Goal: Information Seeking & Learning: Learn about a topic

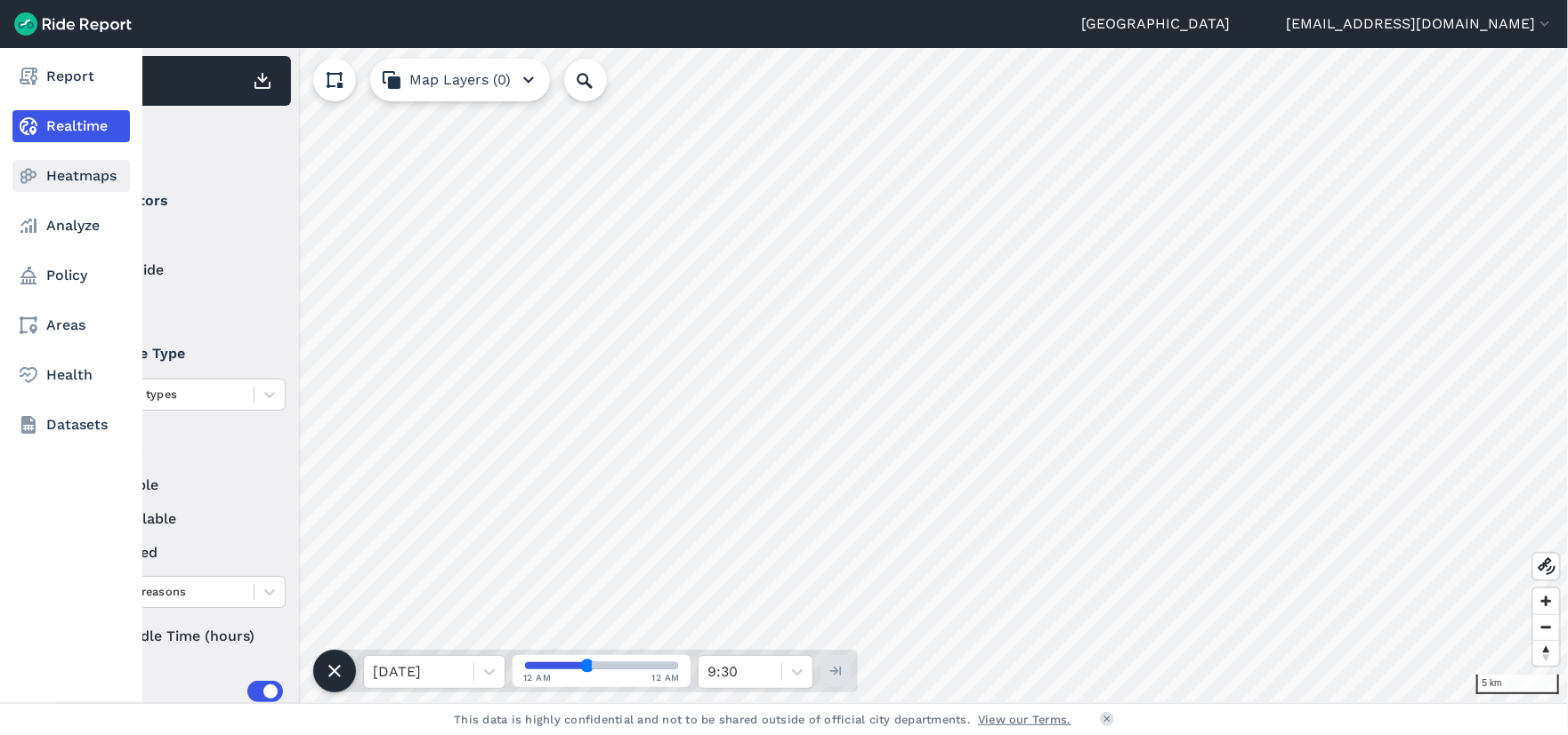
click at [50, 179] on link "Heatmaps" at bounding box center [71, 175] width 118 height 32
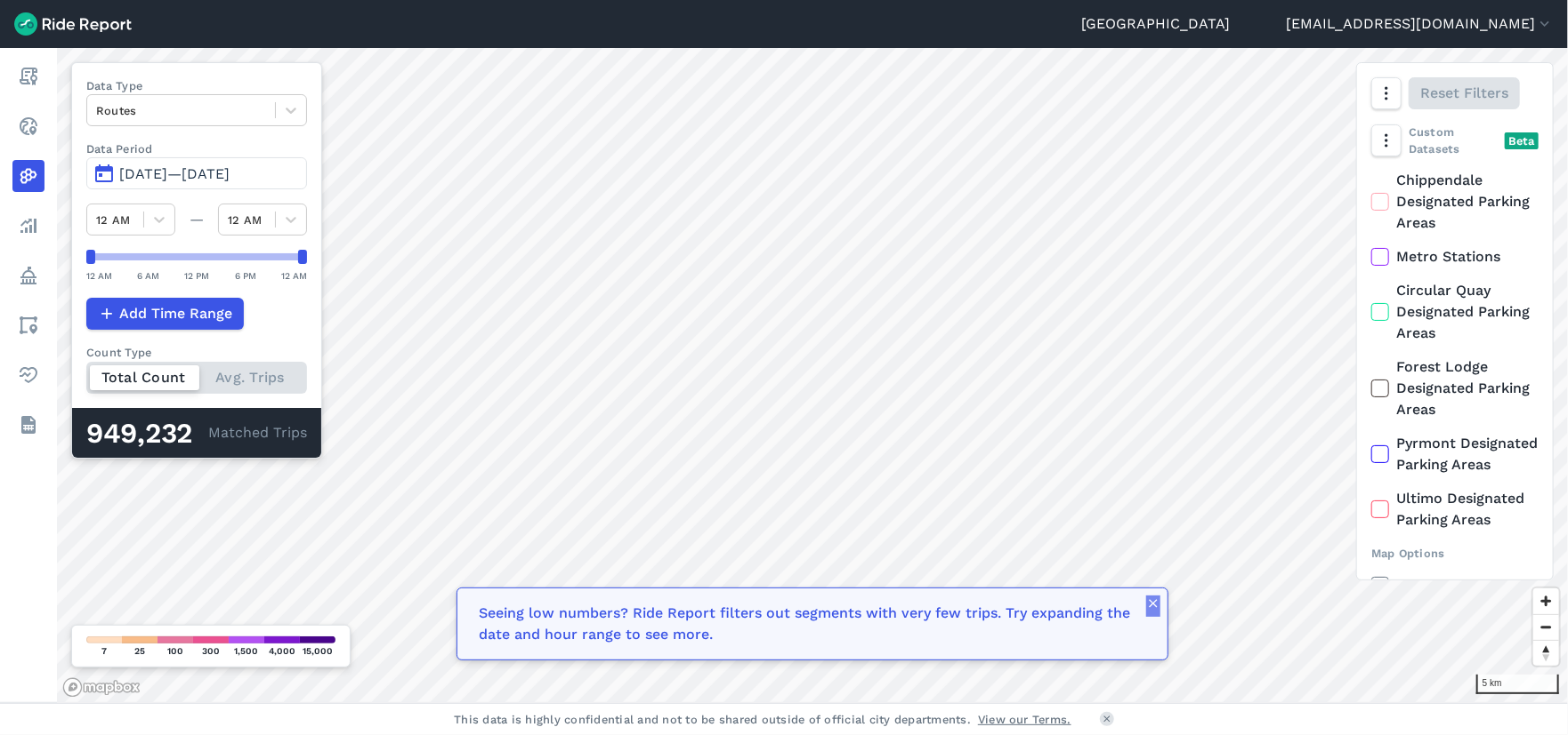
click at [1149, 600] on icon "button" at bounding box center [1153, 604] width 15 height 15
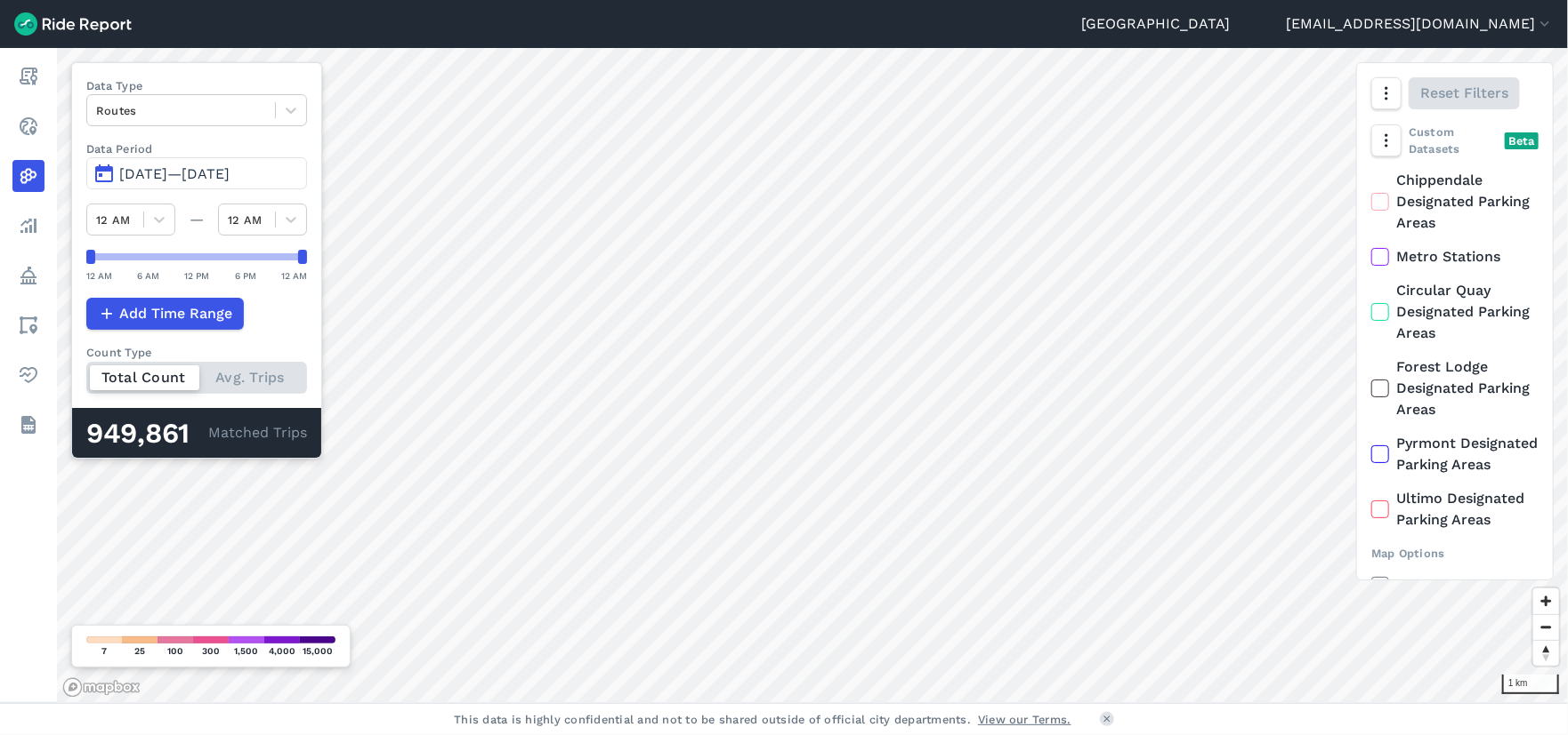
click at [248, 378] on div "Total Count Avg. Trips" at bounding box center [197, 378] width 221 height 32
click at [87, 374] on input "Count Type Total Count Avg. Trips" at bounding box center [87, 368] width 0 height 12
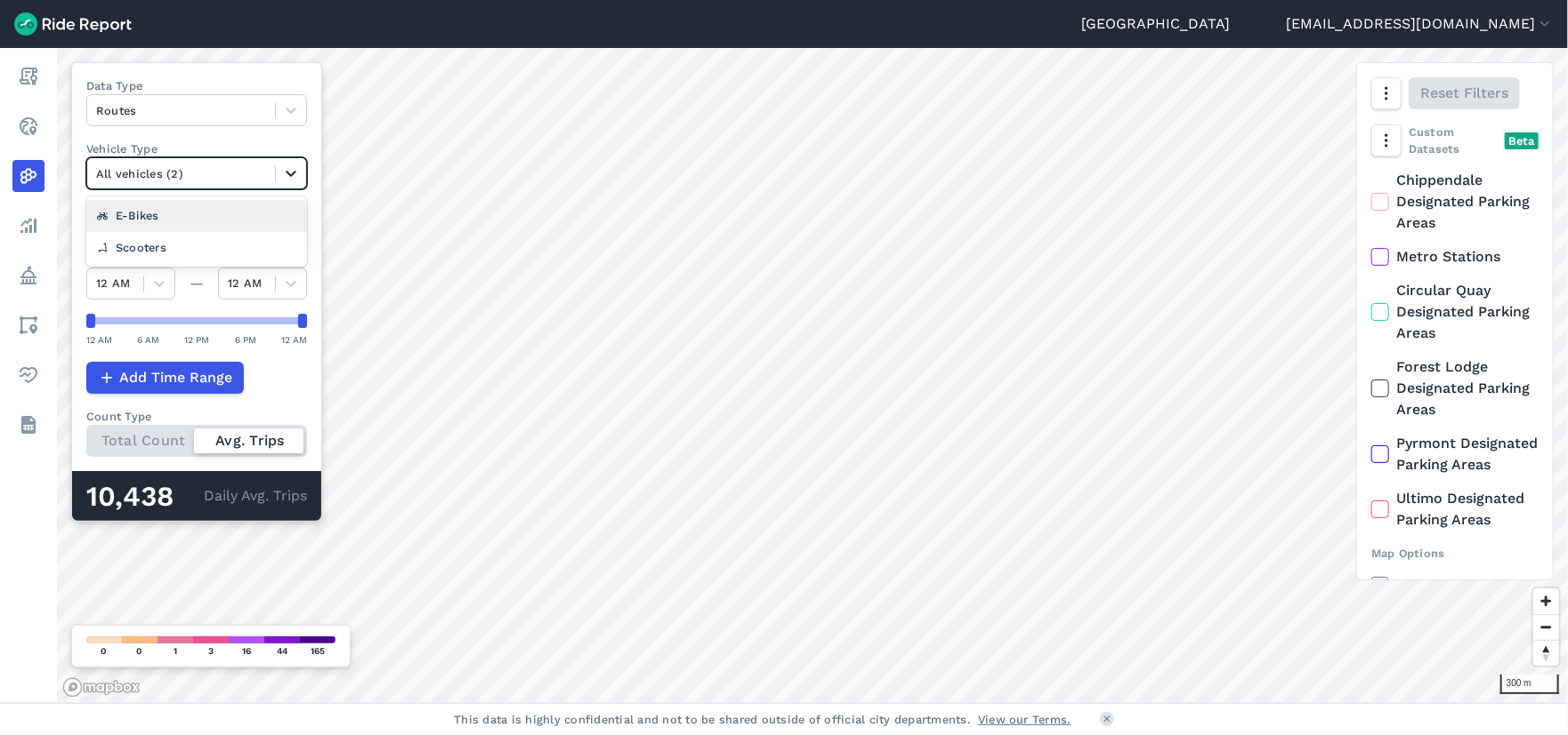
click at [283, 170] on icon at bounding box center [291, 173] width 18 height 18
click at [158, 211] on div "E-Bikes" at bounding box center [197, 216] width 221 height 31
click at [1377, 202] on icon at bounding box center [1380, 202] width 16 height 18
click at [1371, 181] on input "Chippendale Designated Parking Areas" at bounding box center [1371, 175] width 0 height 12
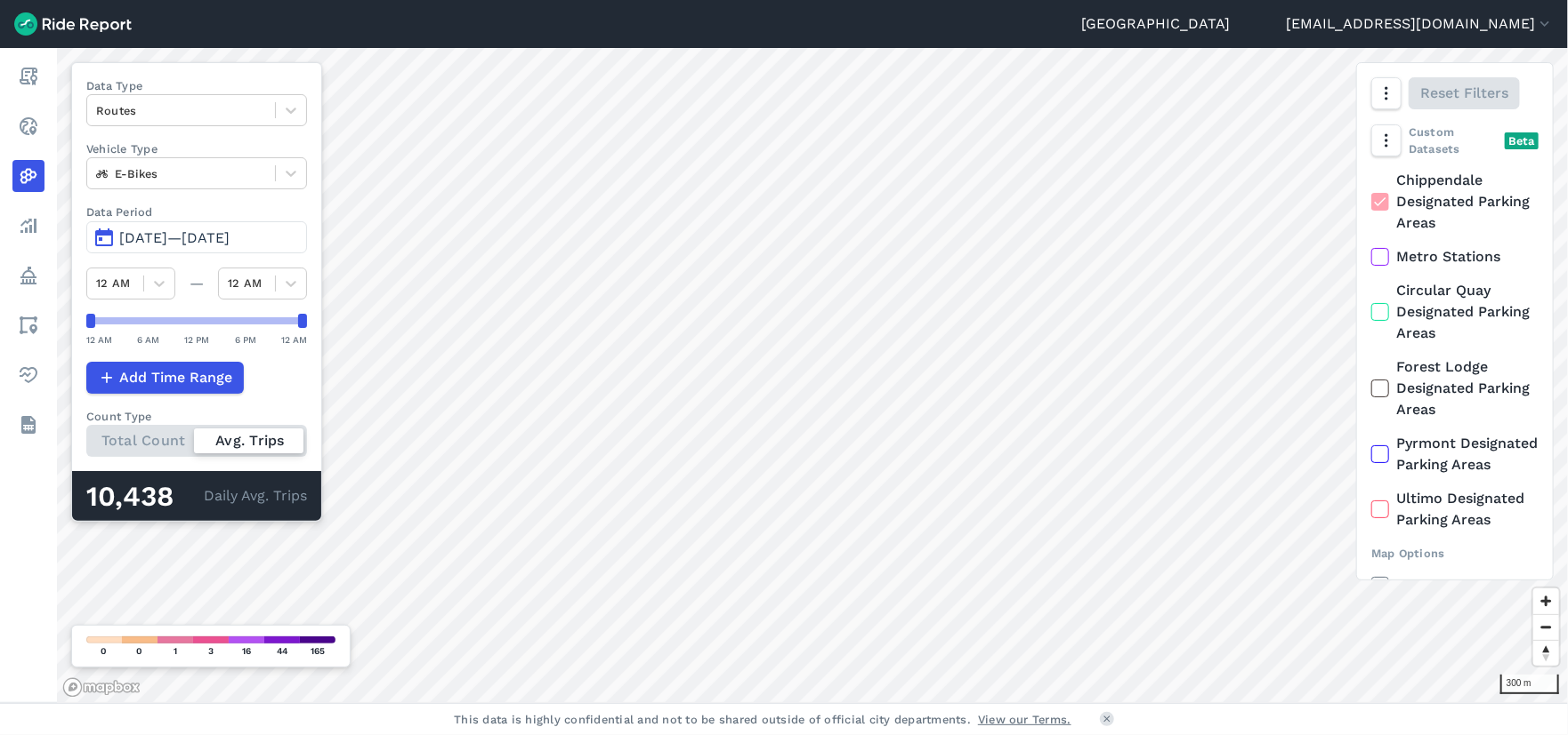
click at [1380, 259] on use at bounding box center [1379, 256] width 12 height 9
click at [1371, 258] on input "Metro Stations" at bounding box center [1371, 252] width 0 height 12
click at [1388, 316] on div at bounding box center [1380, 312] width 18 height 18
click at [1371, 292] on input "Circular Quay Designated Parking Areas" at bounding box center [1371, 286] width 0 height 12
click at [1384, 393] on icon at bounding box center [1380, 388] width 16 height 18
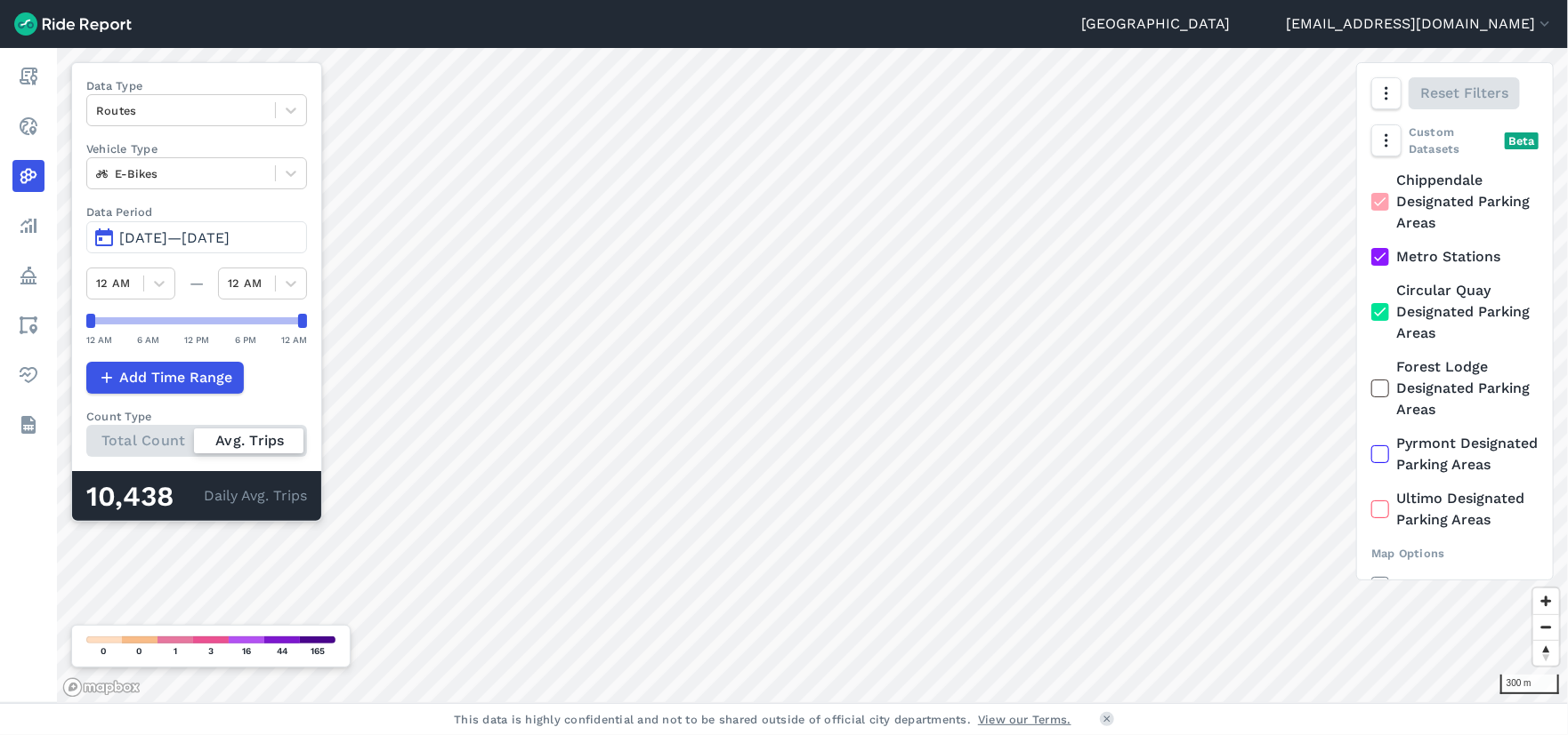
click at [1371, 368] on input "Forest Lodge Designated Parking Areas" at bounding box center [1371, 362] width 0 height 12
click at [1381, 463] on icon at bounding box center [1380, 455] width 16 height 18
click at [1371, 445] on input "Pyrmont Designated Parking Areas" at bounding box center [1371, 439] width 0 height 12
click at [1376, 519] on icon at bounding box center [1380, 509] width 16 height 18
click at [1371, 499] on input "Ultimo Designated Parking Areas" at bounding box center [1371, 495] width 0 height 12
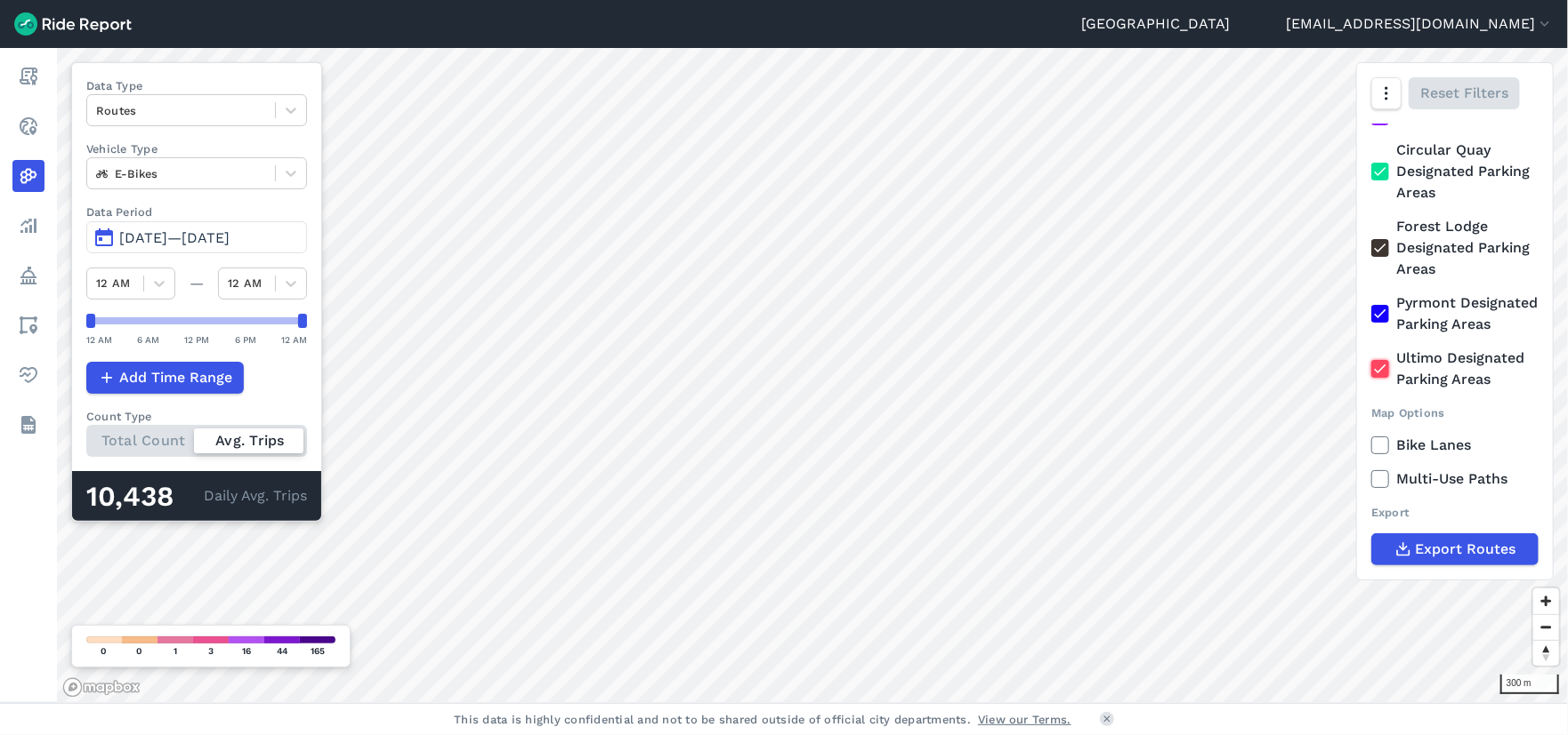
scroll to position [161, 0]
click at [1379, 445] on icon at bounding box center [1380, 446] width 16 height 18
click at [1371, 445] on input "Bike Lanes" at bounding box center [1371, 441] width 0 height 12
click at [1379, 438] on icon at bounding box center [1380, 446] width 16 height 18
click at [1371, 438] on input "Bike Lanes" at bounding box center [1371, 441] width 0 height 12
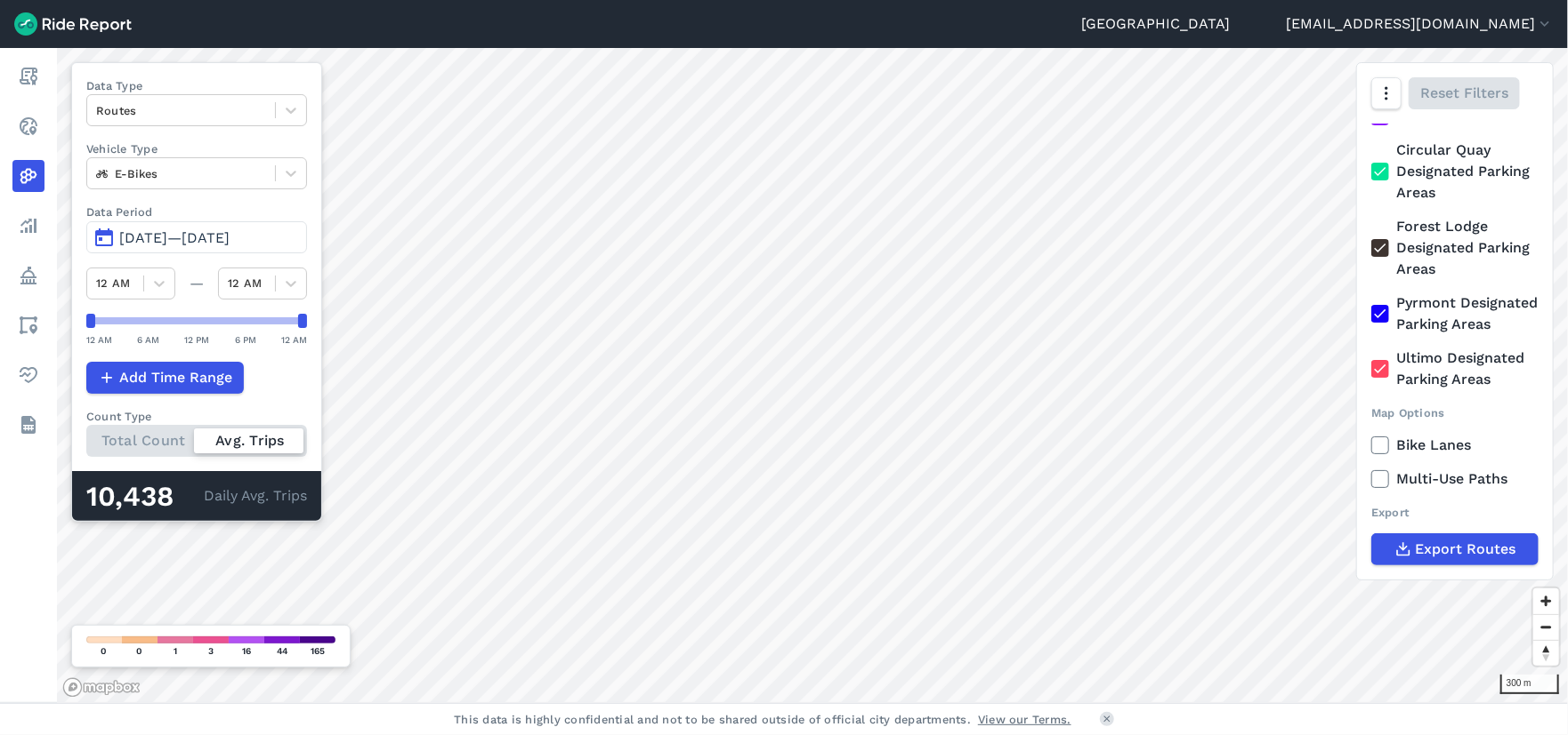
click at [1382, 366] on icon at bounding box center [1380, 369] width 16 height 18
click at [1371, 359] on input "Ultimo Designated Parking Areas" at bounding box center [1371, 353] width 0 height 12
click at [1378, 368] on icon at bounding box center [1380, 369] width 16 height 18
click at [1371, 359] on input "Ultimo Designated Parking Areas" at bounding box center [1371, 353] width 0 height 12
click at [1378, 368] on icon at bounding box center [1380, 369] width 16 height 18
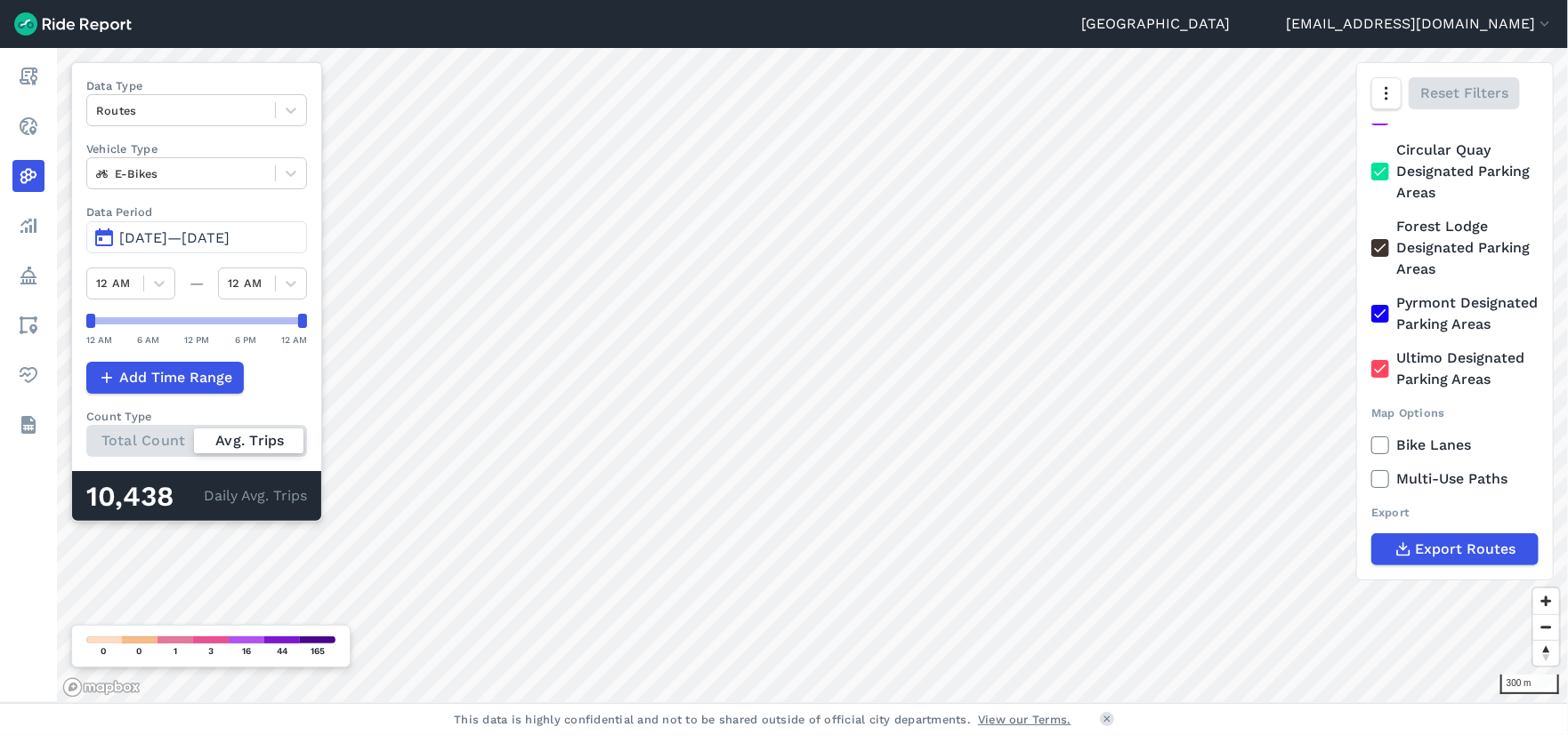
click at [1371, 359] on input "Ultimo Designated Parking Areas" at bounding box center [1371, 353] width 0 height 12
click at [1380, 305] on icon at bounding box center [1380, 313] width 16 height 18
click at [1371, 303] on input "Pyrmont Designated Parking Areas" at bounding box center [1371, 299] width 0 height 12
drag, startPoint x: 1388, startPoint y: 224, endPoint x: 1394, endPoint y: 178, distance: 46.4
click at [1388, 239] on div at bounding box center [1380, 248] width 18 height 18
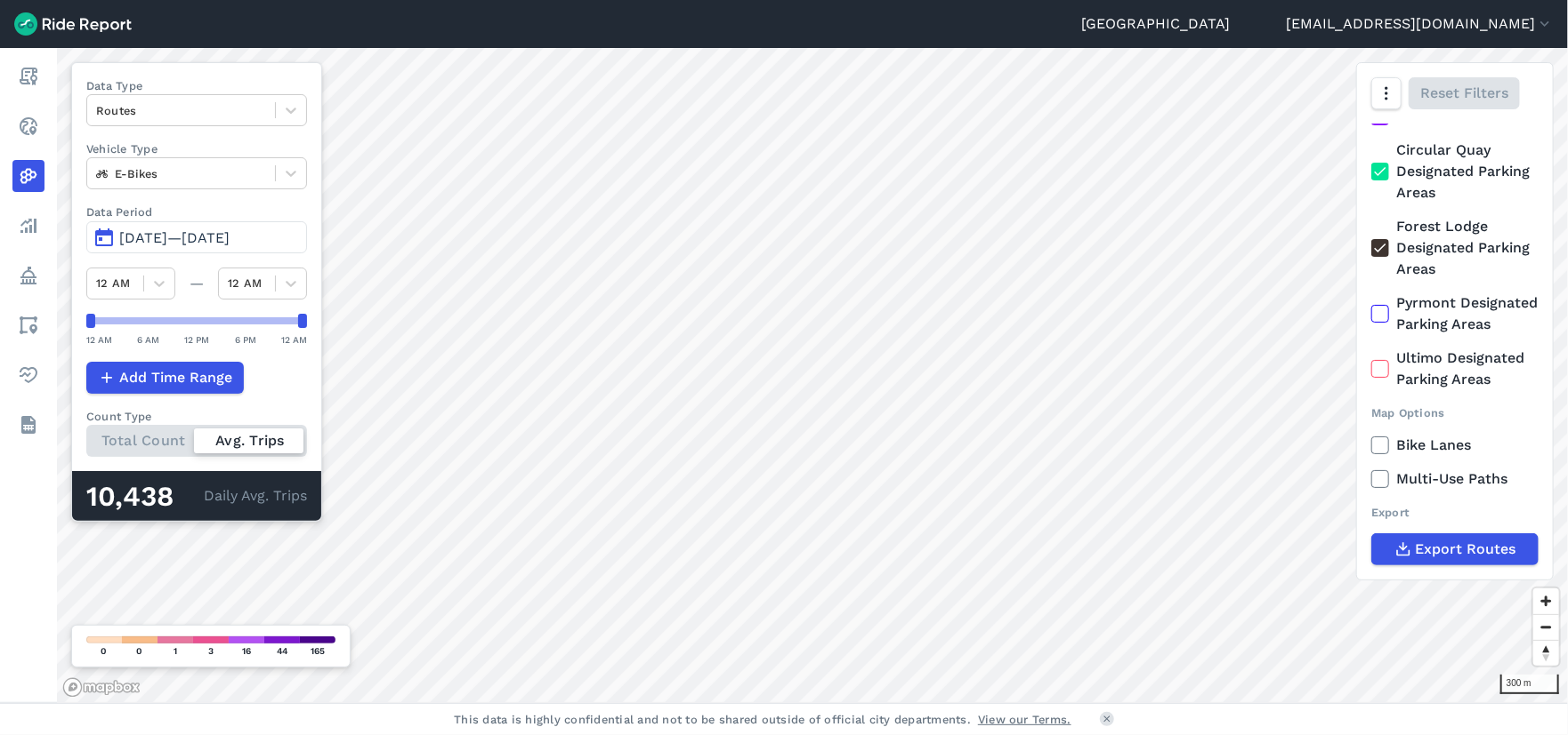
click at [1371, 223] on input "Forest Lodge Designated Parking Areas" at bounding box center [1371, 222] width 0 height 12
click at [1383, 163] on icon at bounding box center [1380, 171] width 16 height 18
click at [1371, 149] on input "Circular Quay Designated Parking Areas" at bounding box center [1371, 145] width 0 height 12
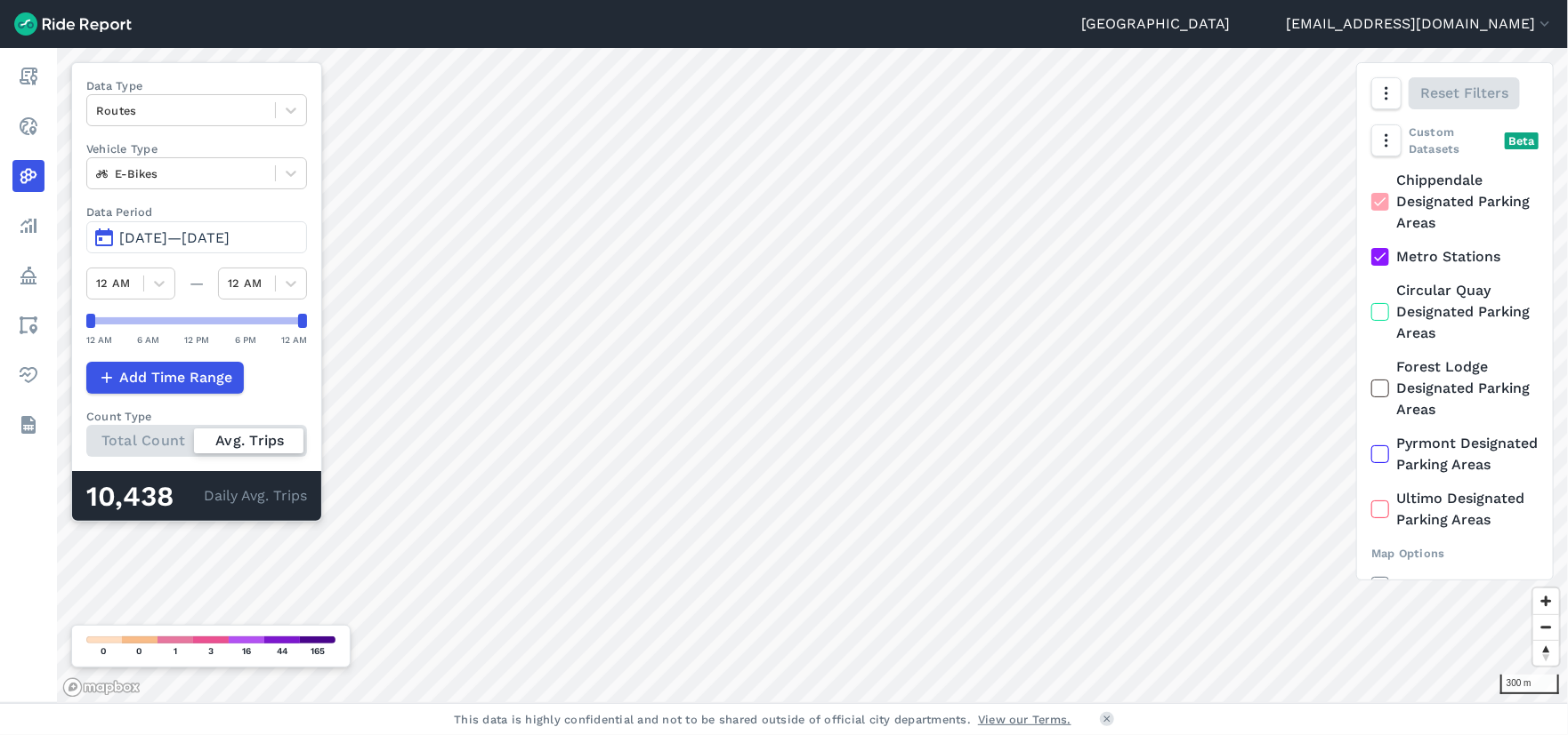
drag, startPoint x: 1381, startPoint y: 262, endPoint x: 1392, endPoint y: 228, distance: 35.7
click at [1383, 257] on icon at bounding box center [1380, 257] width 16 height 18
click at [1371, 257] on input "Metro Stations" at bounding box center [1371, 252] width 0 height 12
click at [1383, 203] on icon at bounding box center [1380, 202] width 16 height 18
click at [1371, 181] on input "Chippendale Designated Parking Areas" at bounding box center [1371, 175] width 0 height 12
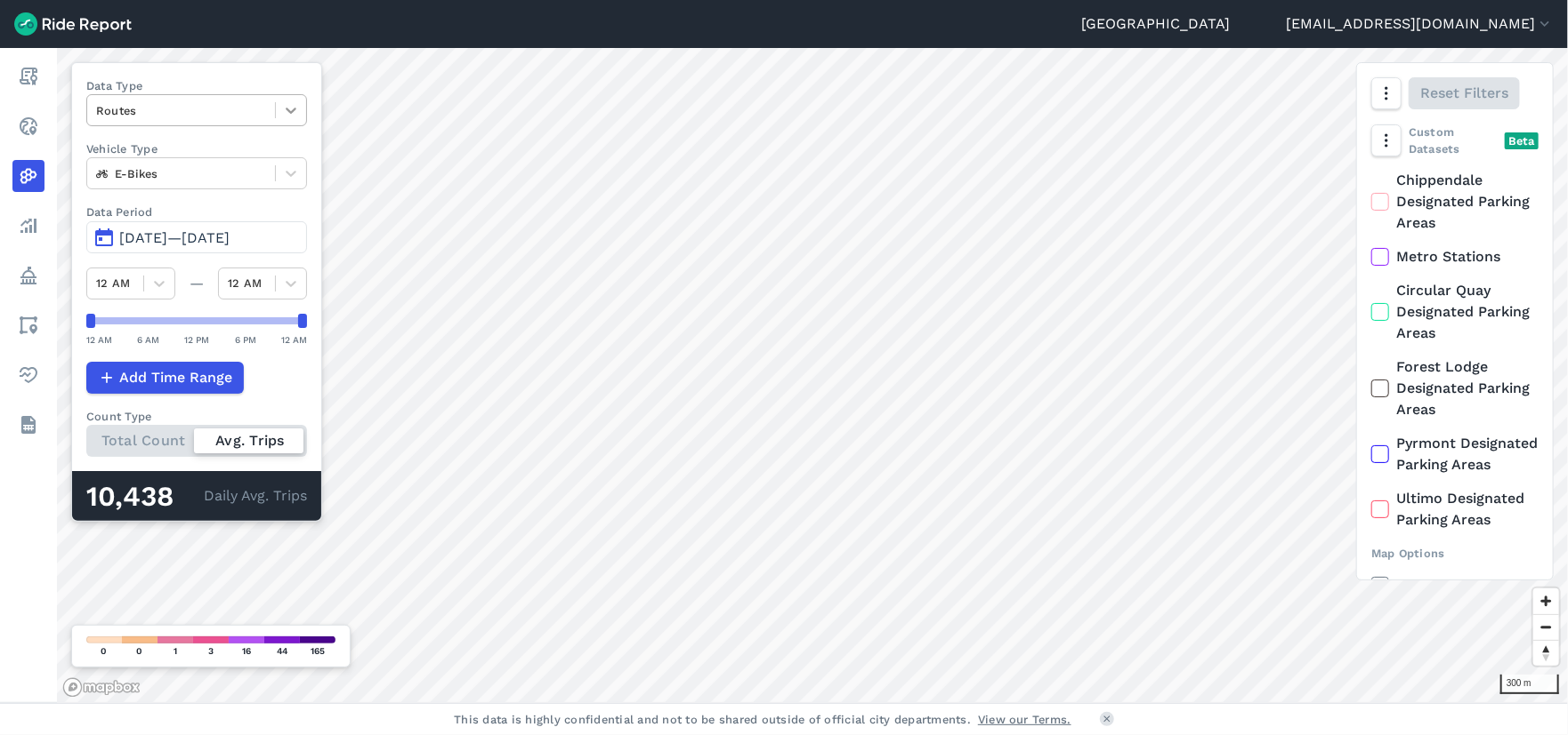
click at [288, 107] on icon at bounding box center [291, 110] width 18 height 18
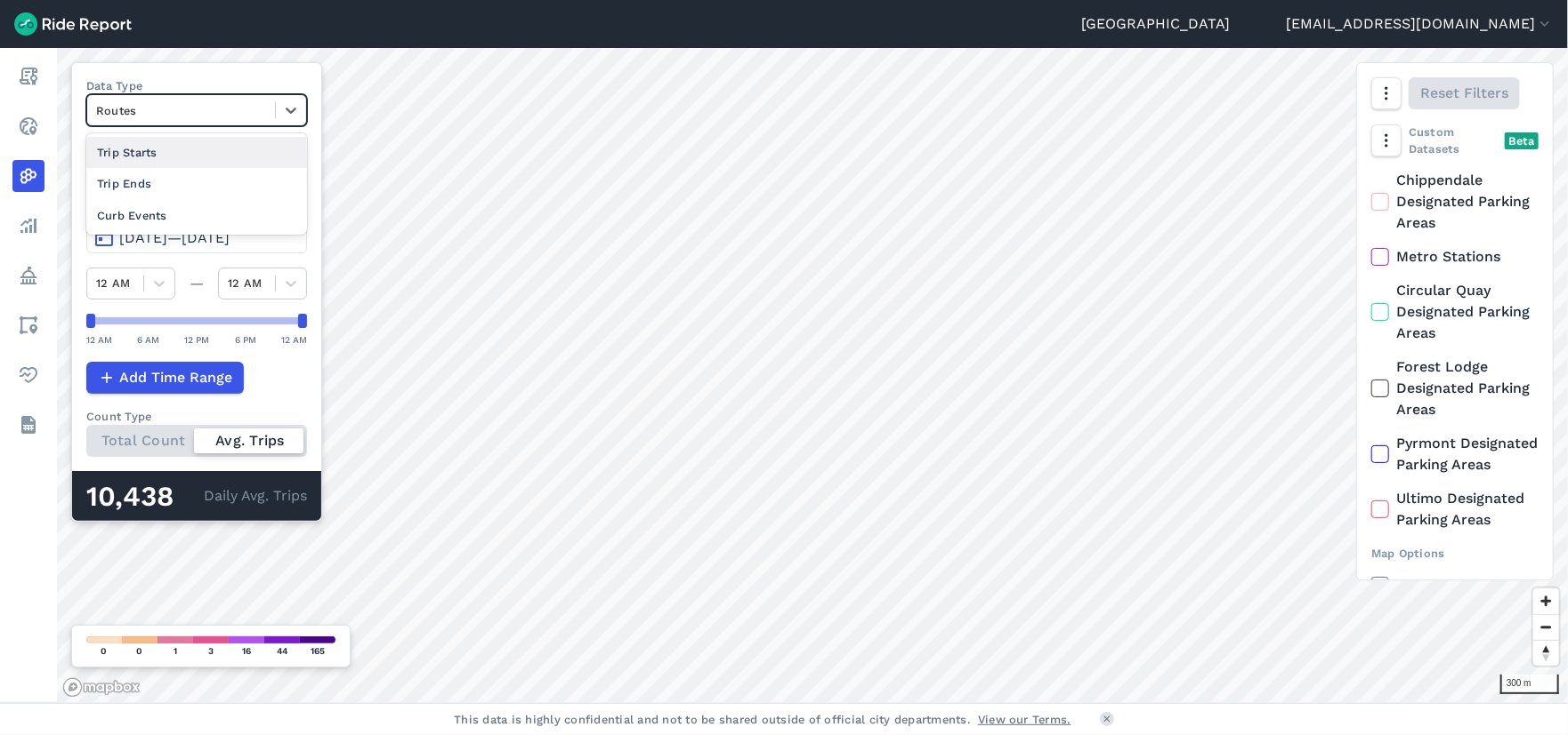
click at [148, 158] on div "Trip Starts" at bounding box center [197, 153] width 221 height 31
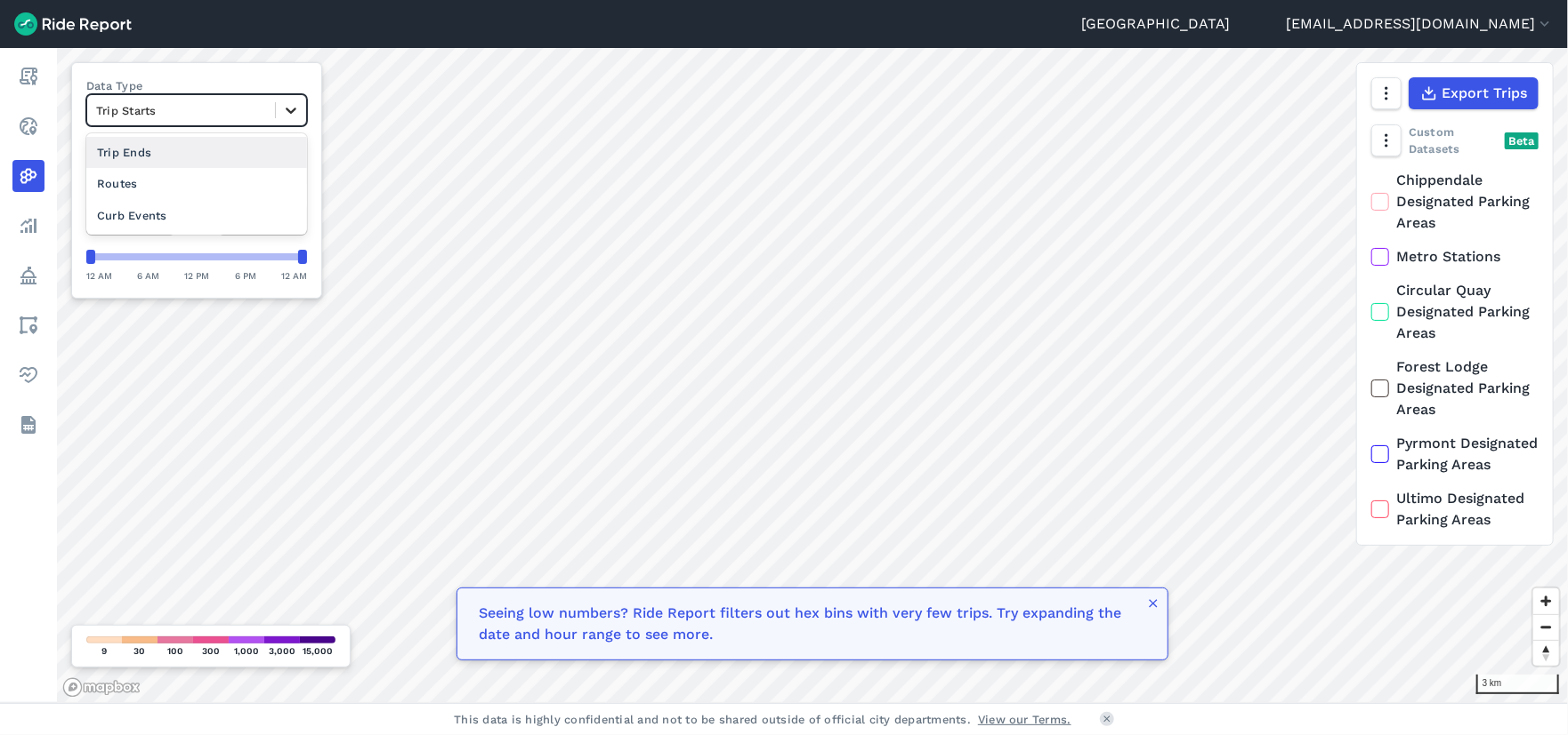
click at [300, 108] on div at bounding box center [290, 110] width 30 height 30
click at [124, 152] on div "Trip Ends" at bounding box center [197, 153] width 221 height 31
click at [230, 175] on span "[DATE]—[DATE]" at bounding box center [173, 173] width 110 height 17
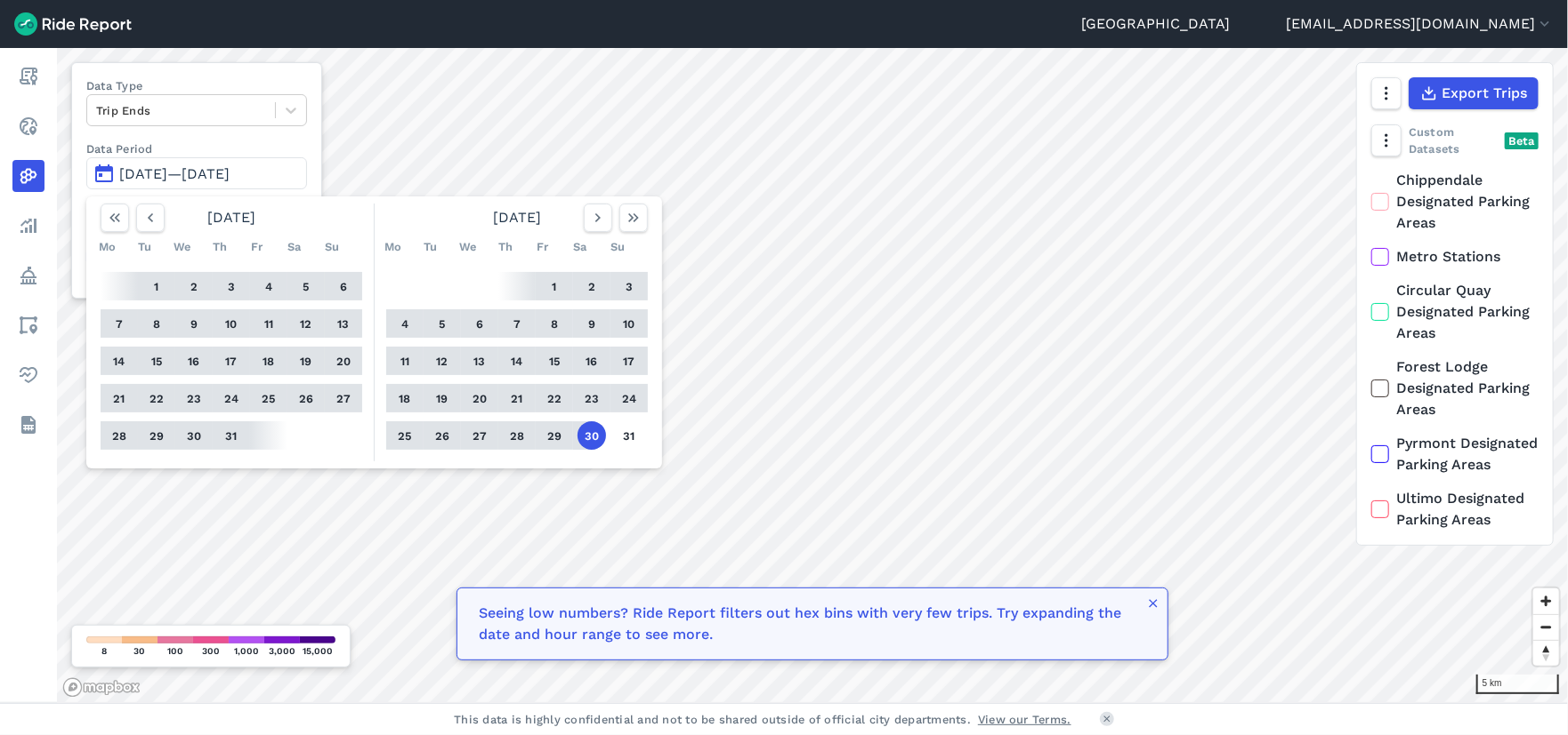
click at [549, 285] on button "1" at bounding box center [553, 286] width 28 height 28
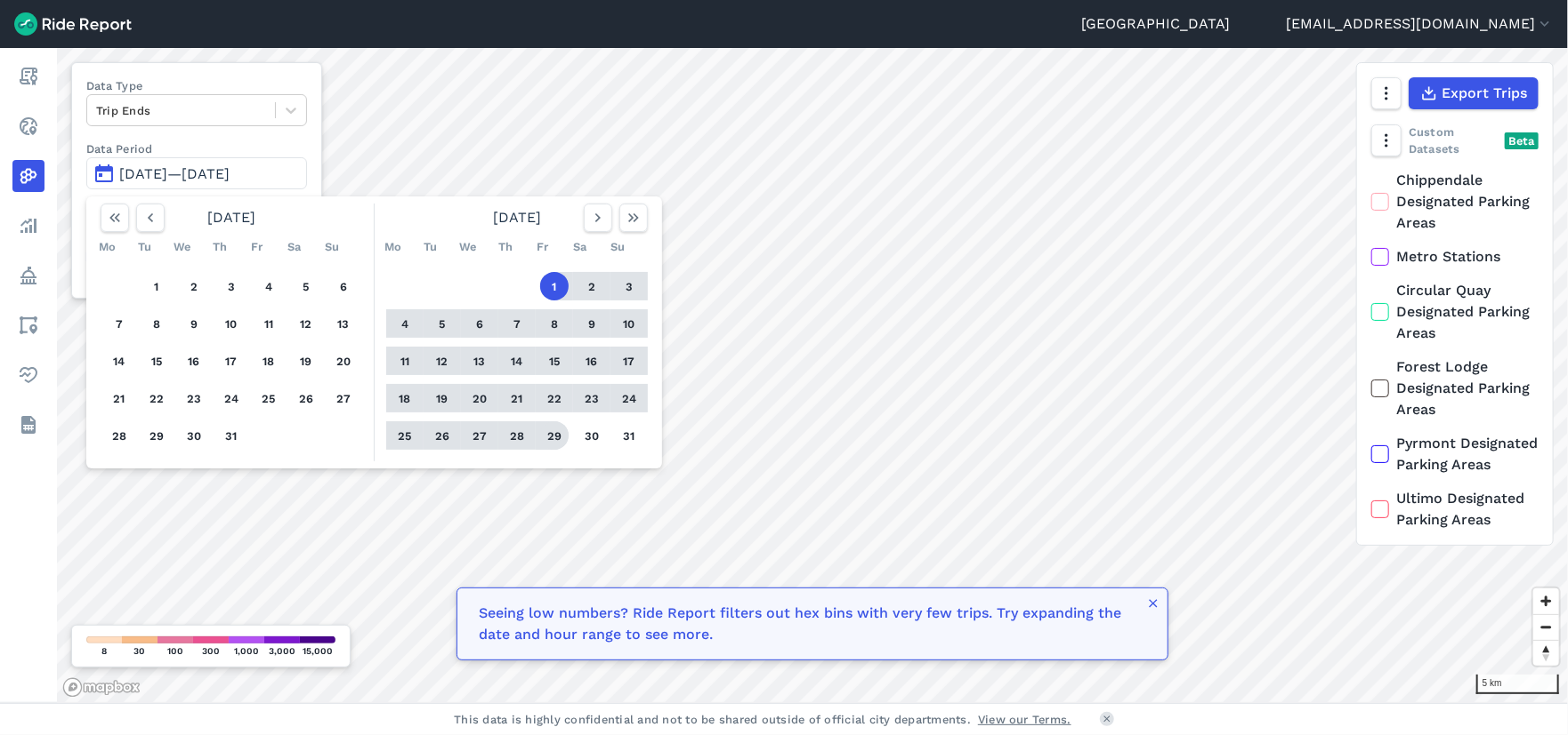
click at [552, 435] on button "29" at bounding box center [553, 435] width 28 height 28
